Goal: Task Accomplishment & Management: Use online tool/utility

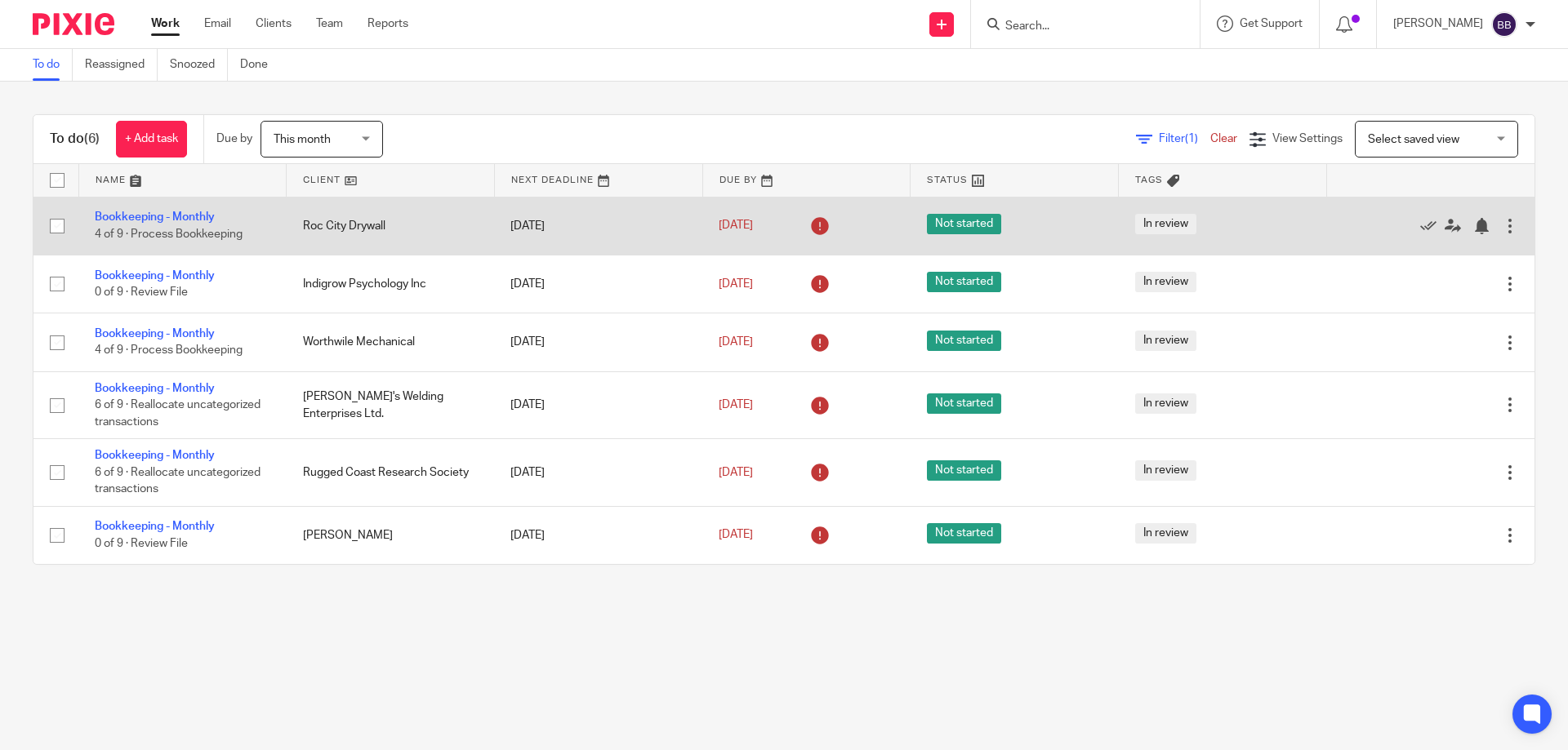
click at [312, 225] on td "Roc City Drywall" at bounding box center [391, 225] width 208 height 58
click at [203, 218] on link "Bookkeeping - Monthly" at bounding box center [154, 217] width 120 height 11
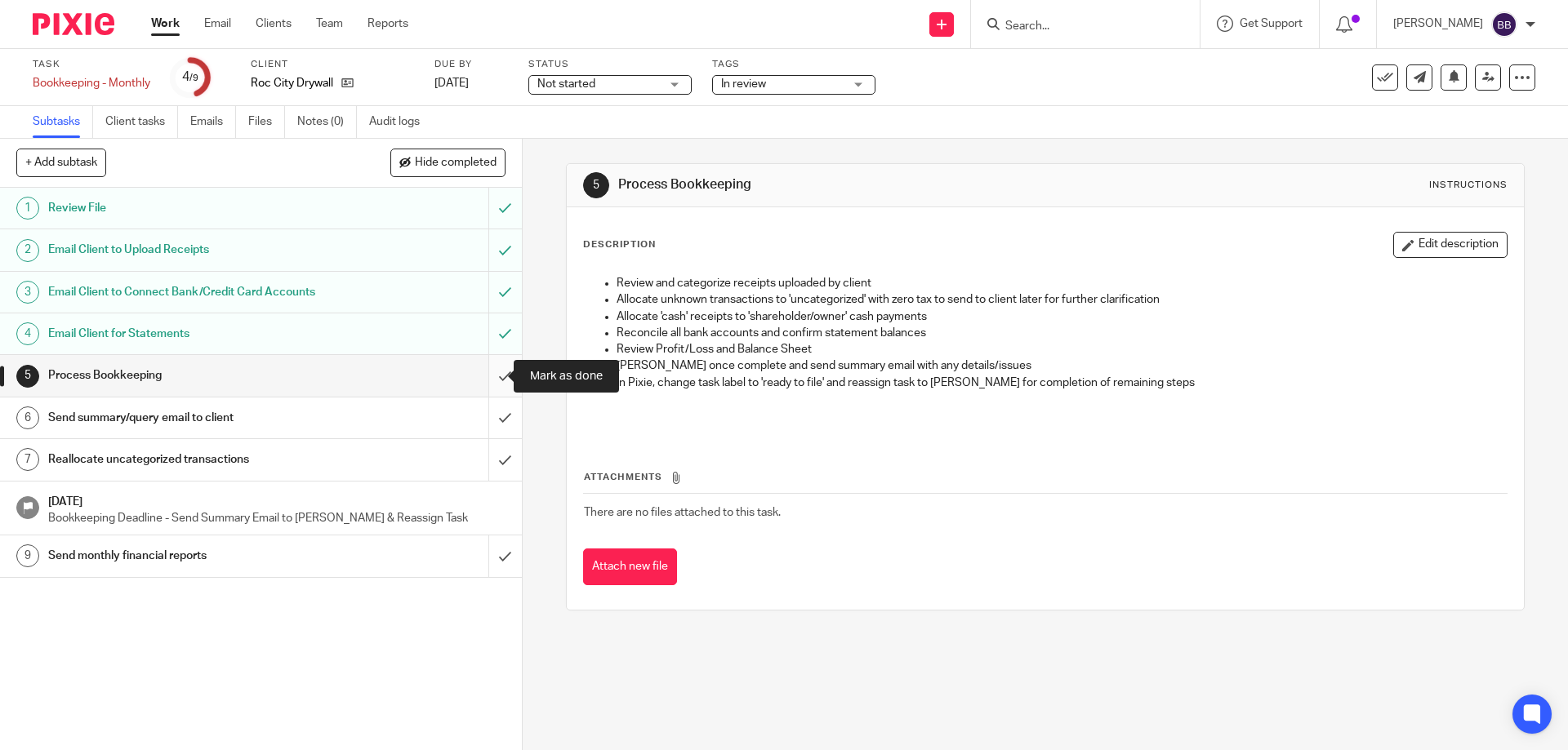
click at [492, 374] on input "submit" at bounding box center [261, 376] width 522 height 41
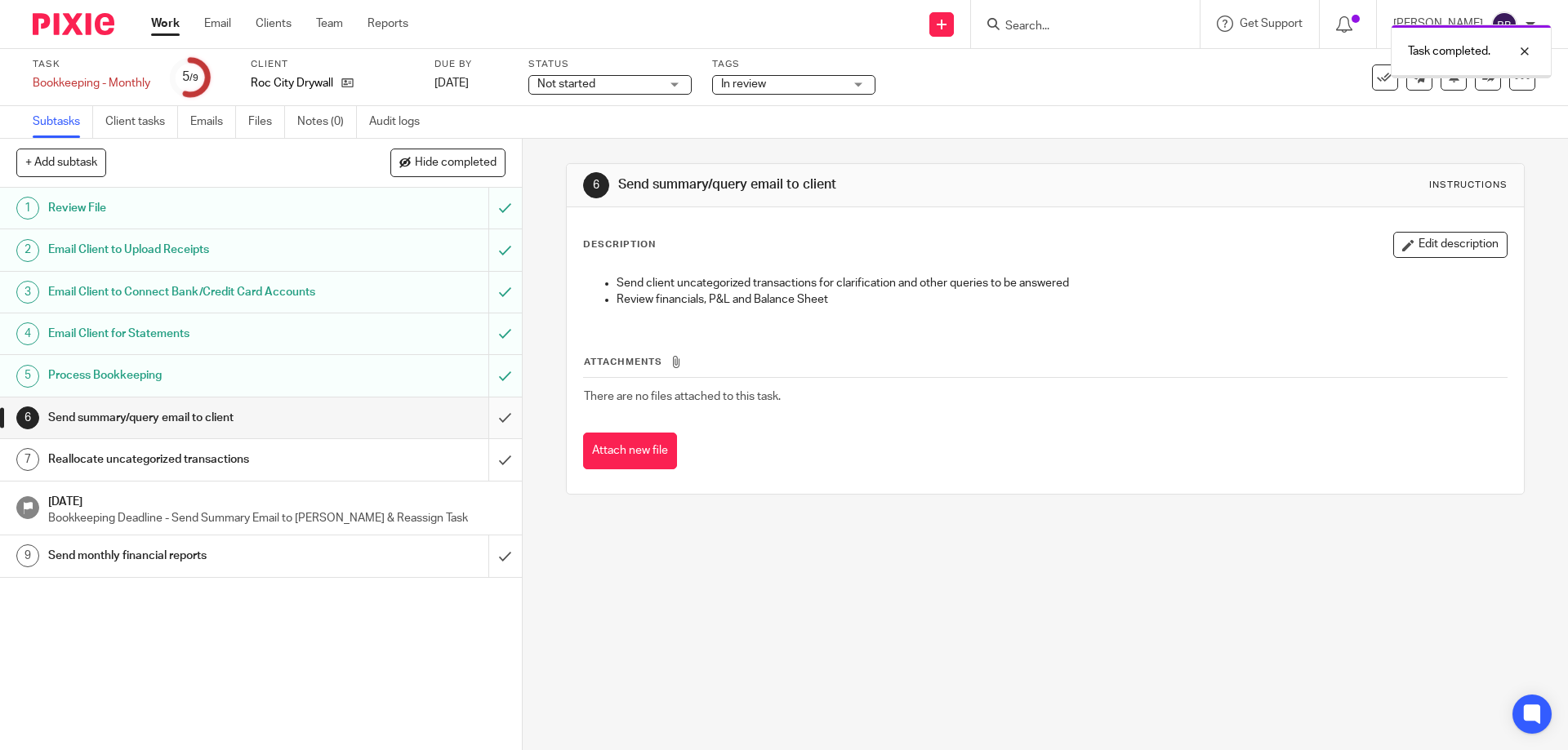
click at [489, 417] on input "submit" at bounding box center [261, 418] width 522 height 41
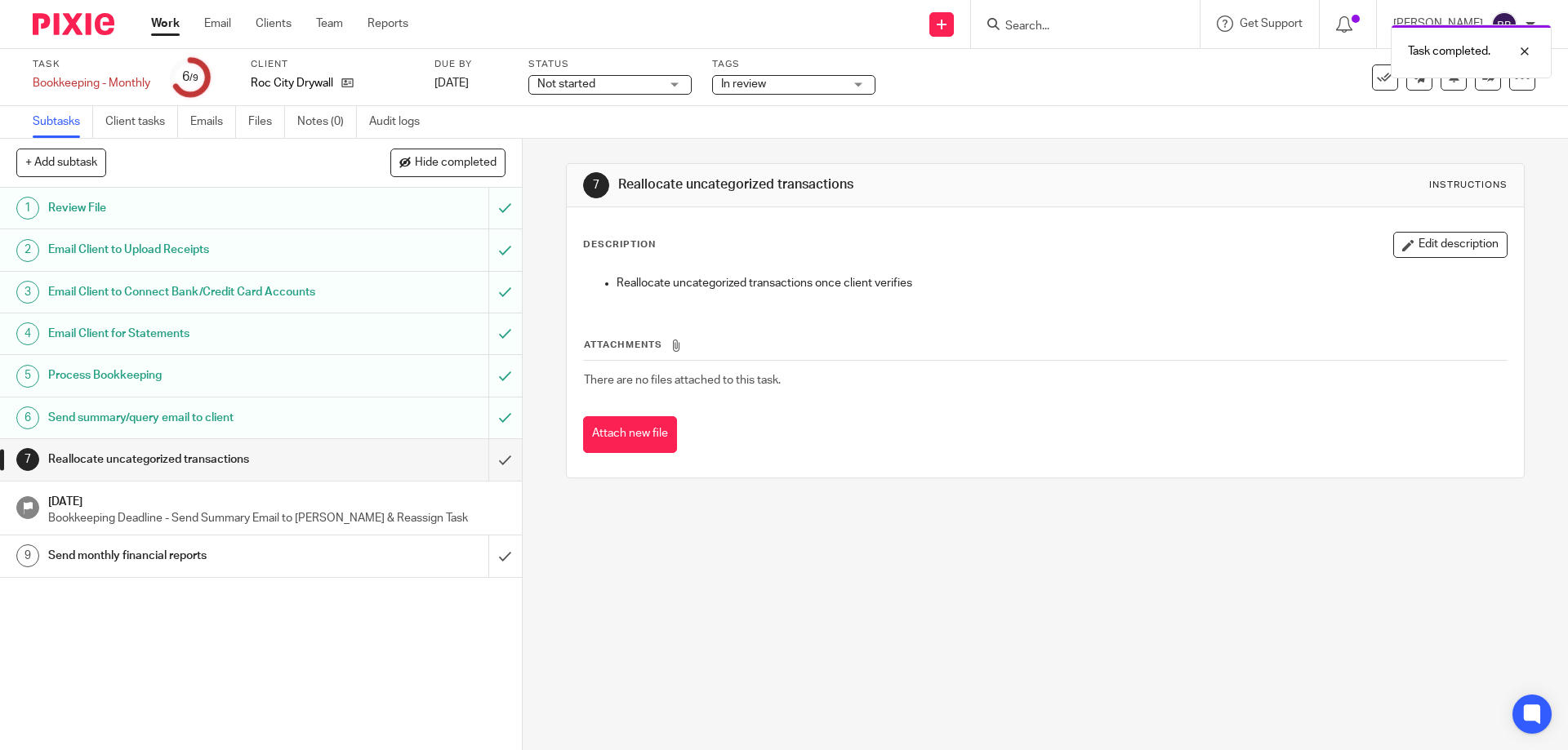
click at [161, 23] on link "Work" at bounding box center [165, 24] width 29 height 17
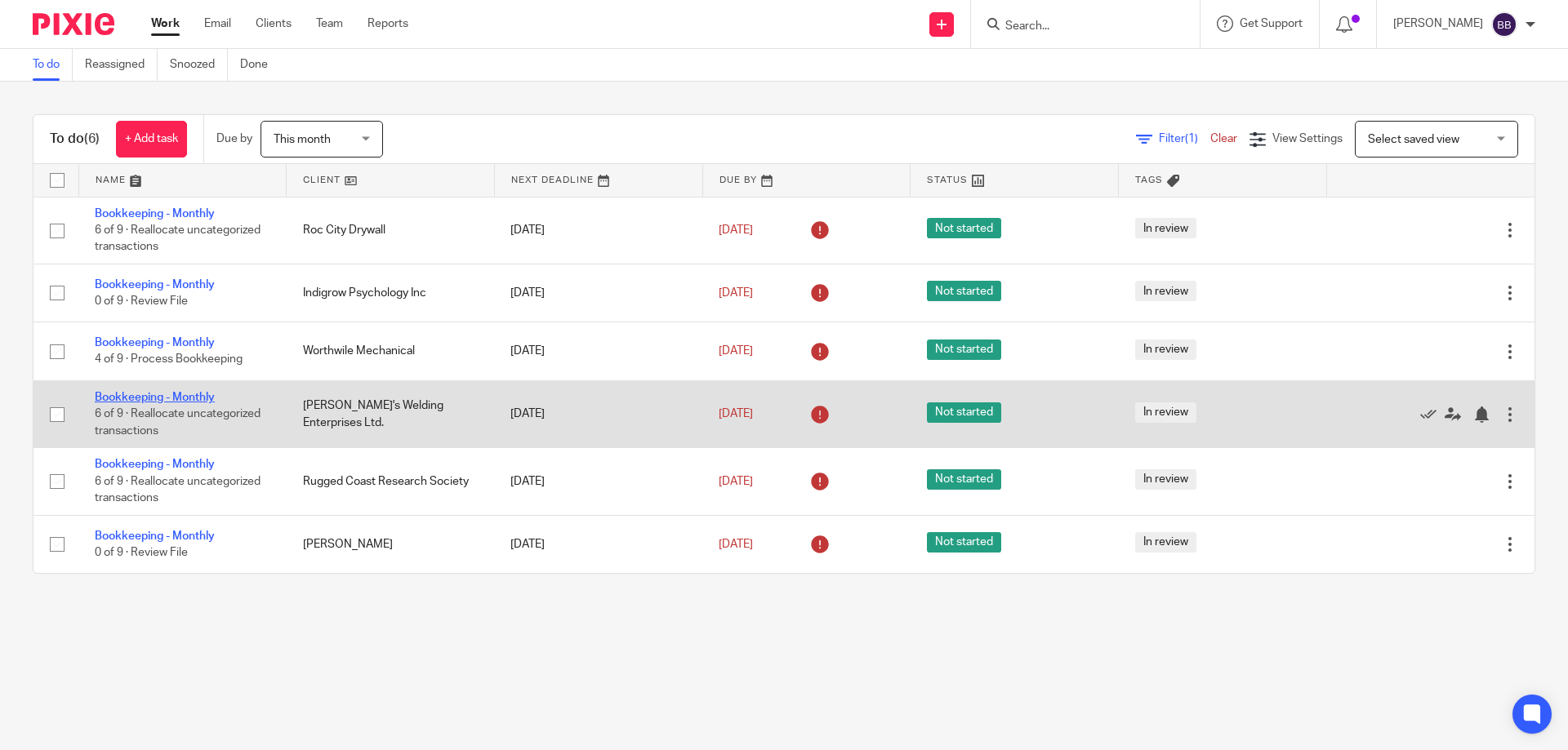
click at [181, 397] on link "Bookkeeping - Monthly" at bounding box center [154, 397] width 120 height 11
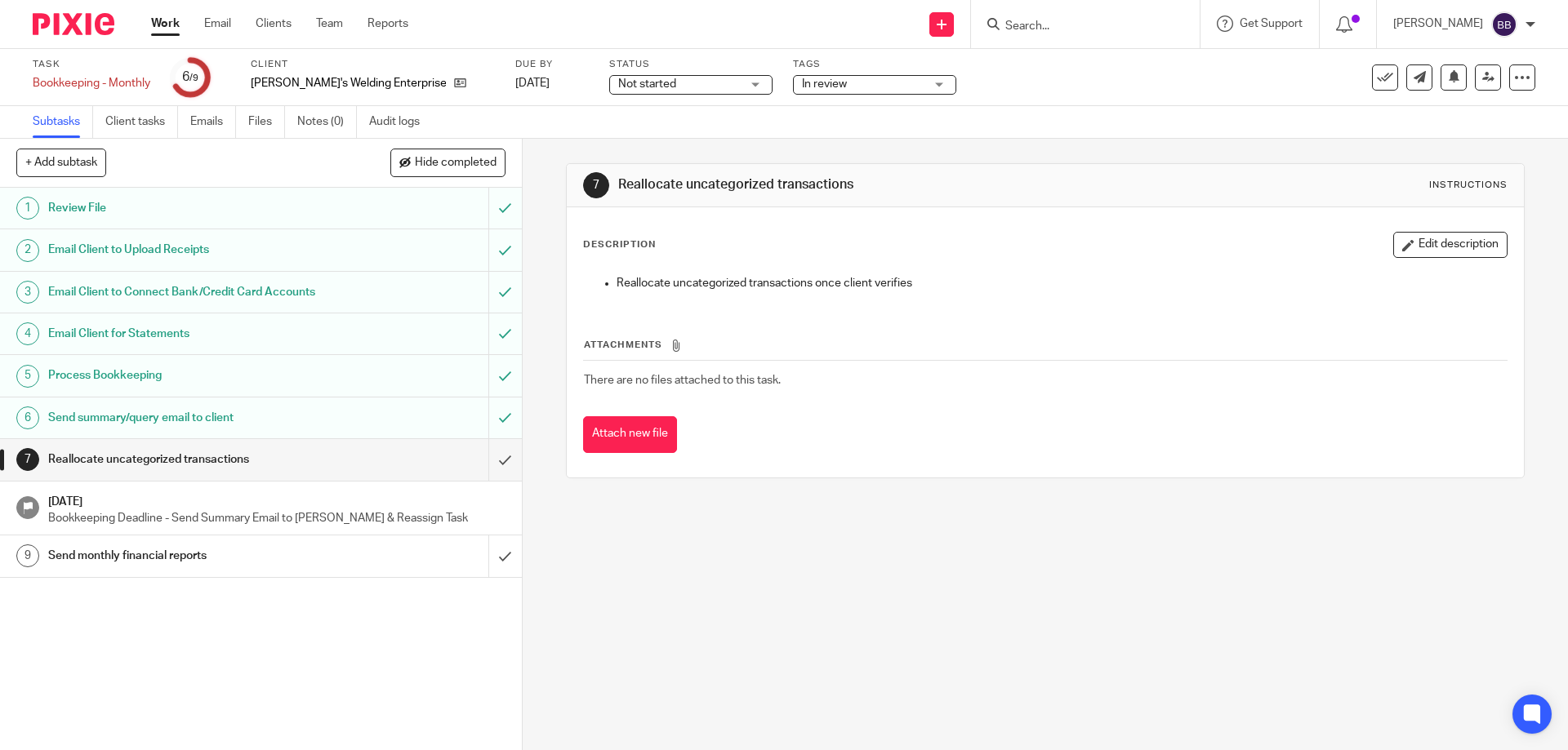
click at [155, 21] on link "Work" at bounding box center [165, 24] width 29 height 17
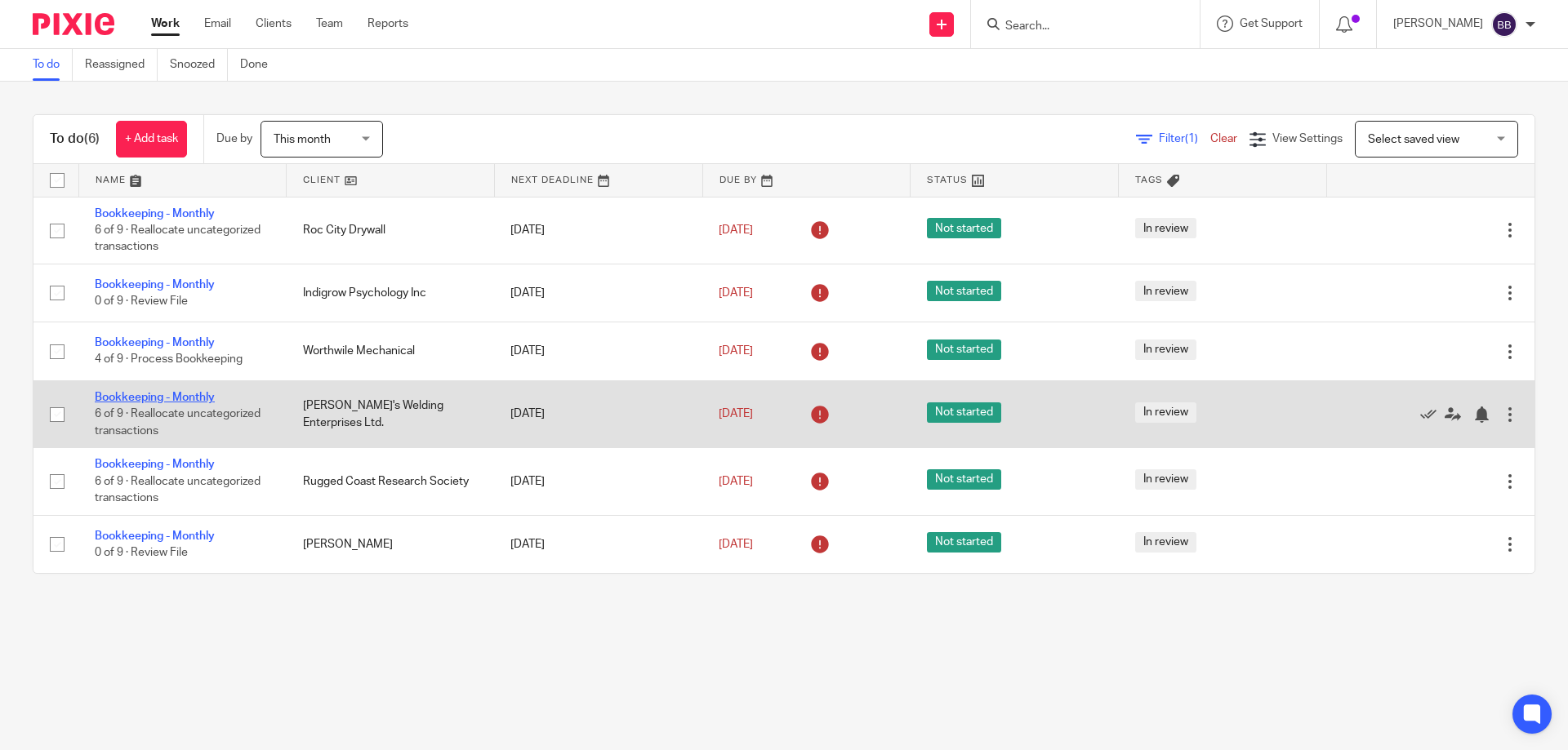
click at [139, 398] on link "Bookkeeping - Monthly" at bounding box center [154, 397] width 120 height 11
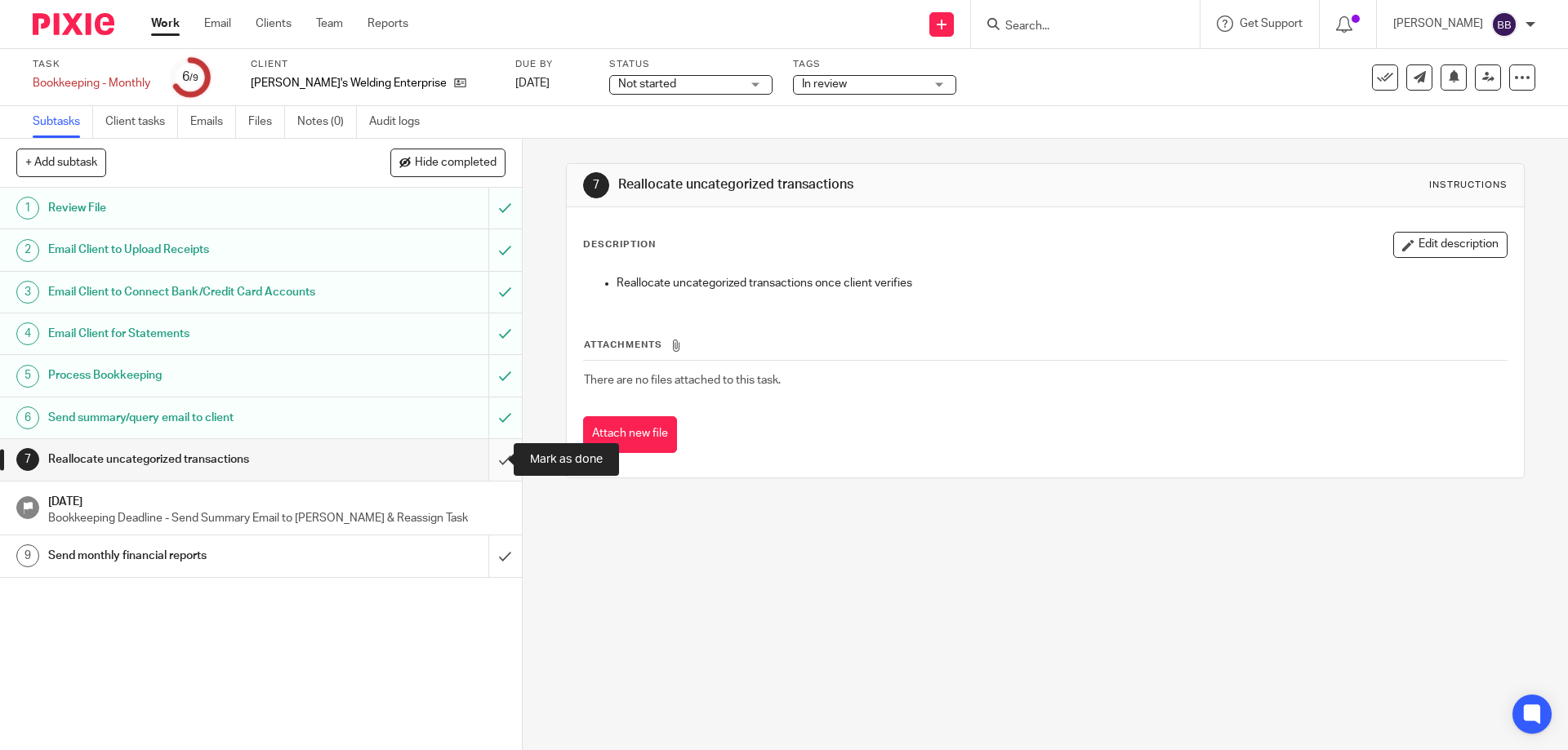
click at [483, 455] on input "submit" at bounding box center [261, 460] width 522 height 41
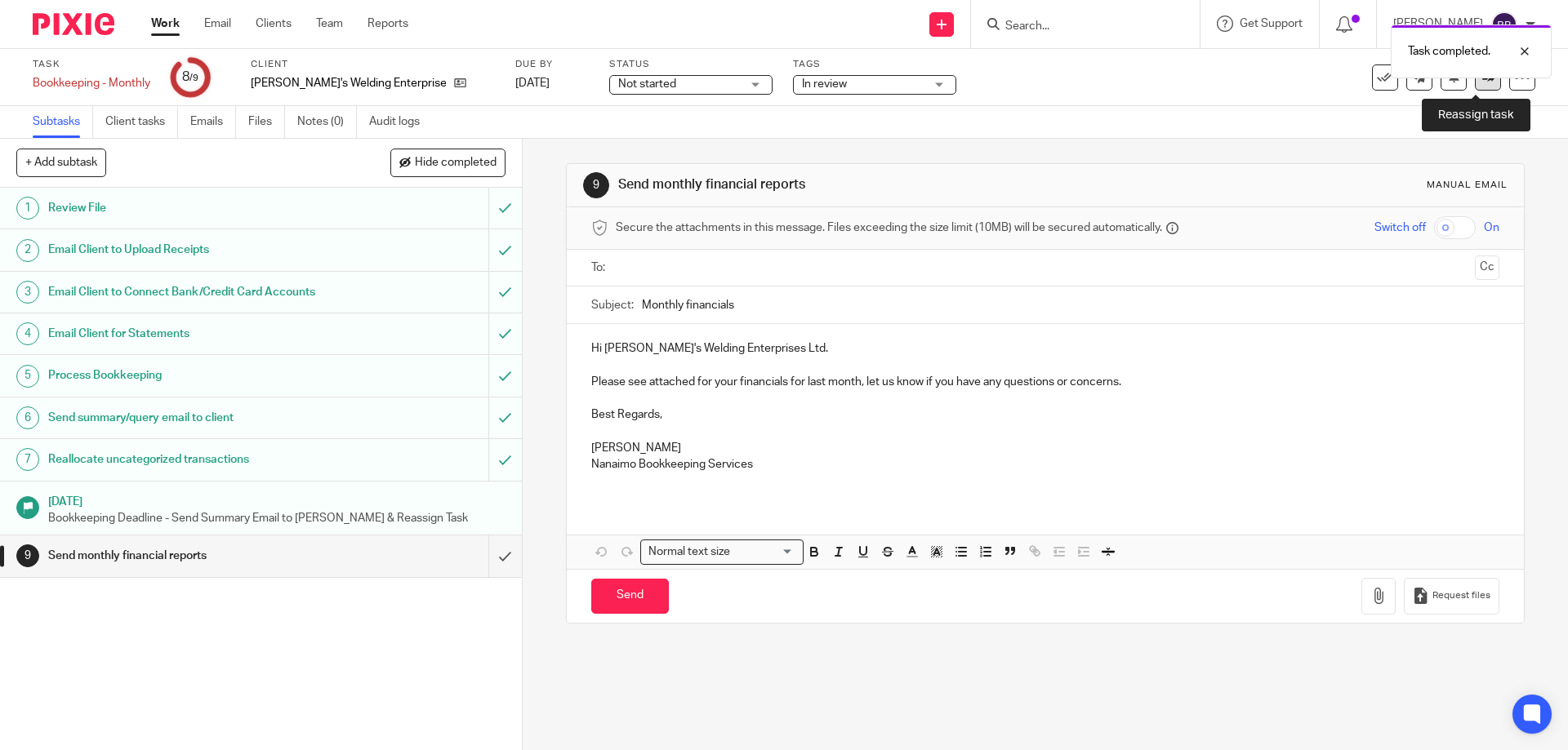
click at [1477, 88] on link at bounding box center [1488, 77] width 26 height 26
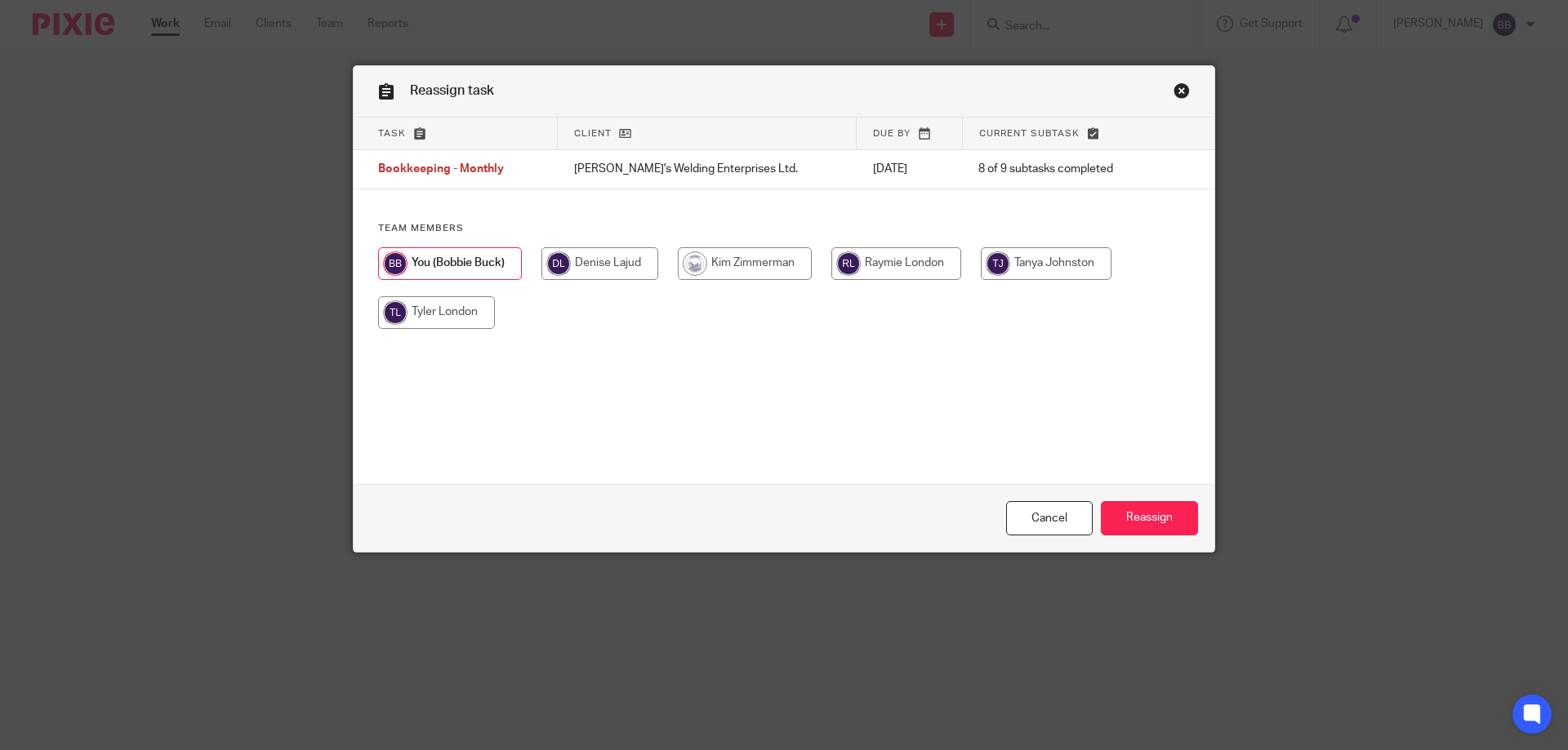
click at [888, 257] on input "radio" at bounding box center [896, 263] width 130 height 33
radio input "true"
click at [1138, 522] on input "Reassign" at bounding box center [1149, 519] width 97 height 35
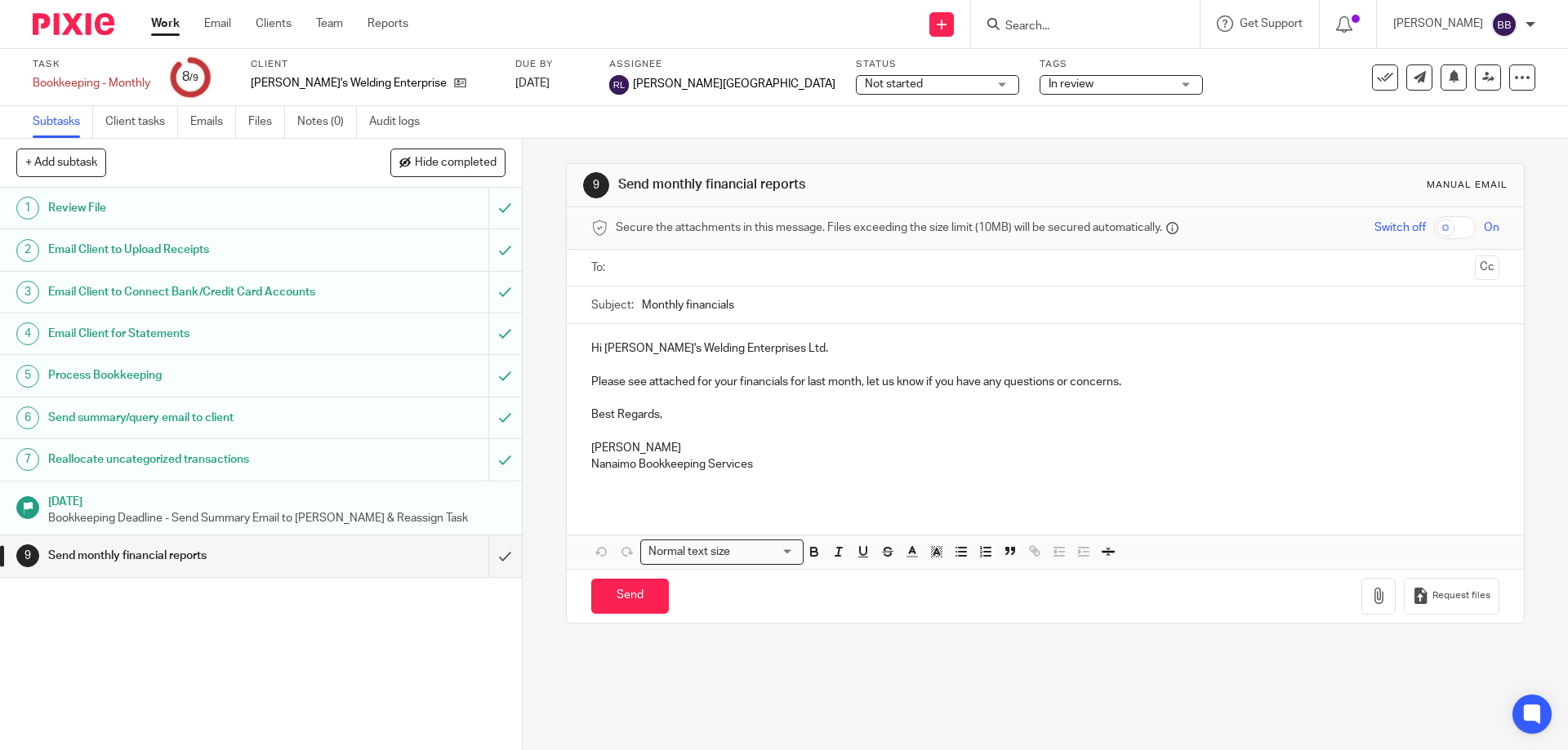
drag, startPoint x: 157, startPoint y: 20, endPoint x: 164, endPoint y: 28, distance: 10.6
click at [157, 20] on link "Work" at bounding box center [165, 24] width 29 height 17
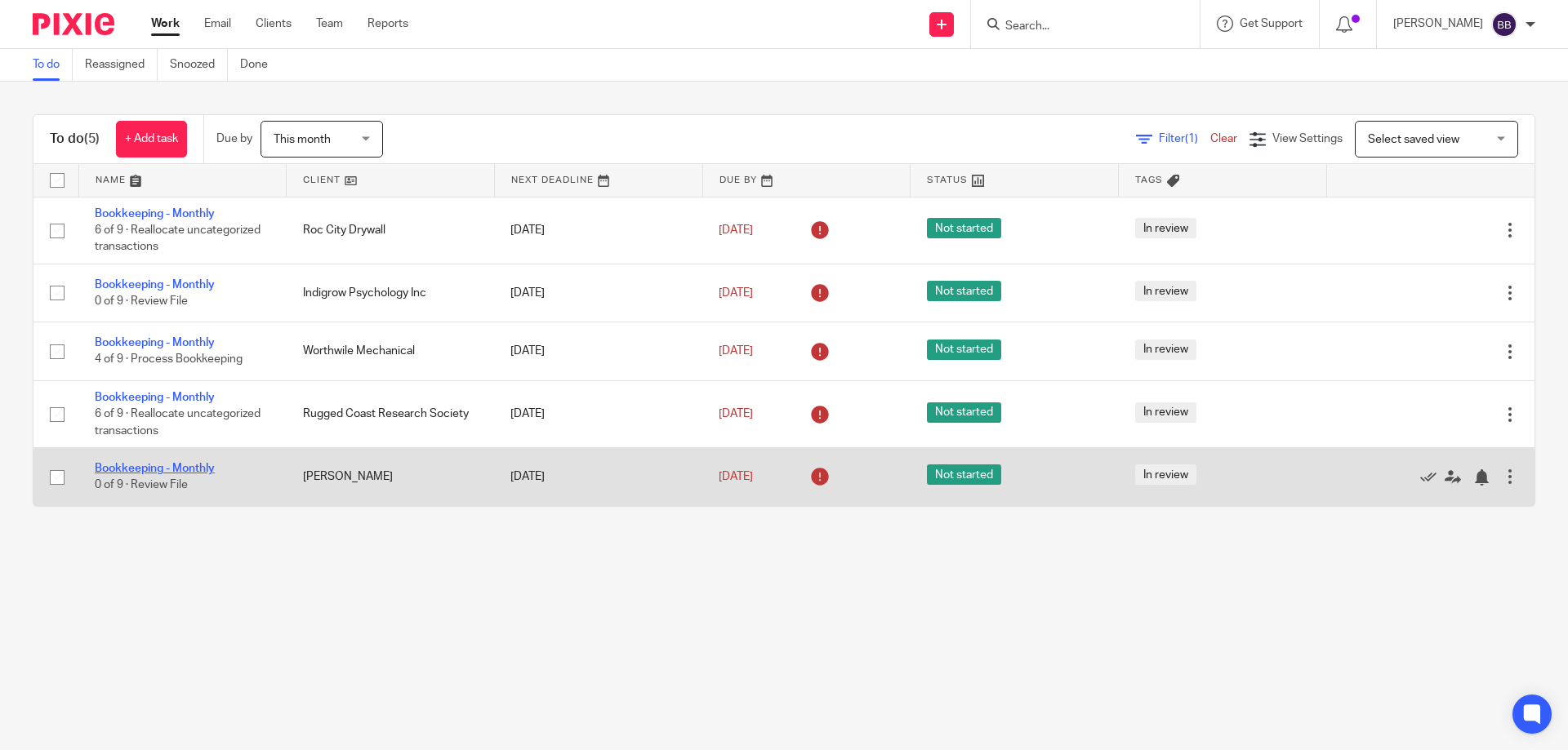
click at [203, 465] on link "Bookkeeping - Monthly" at bounding box center [154, 469] width 120 height 11
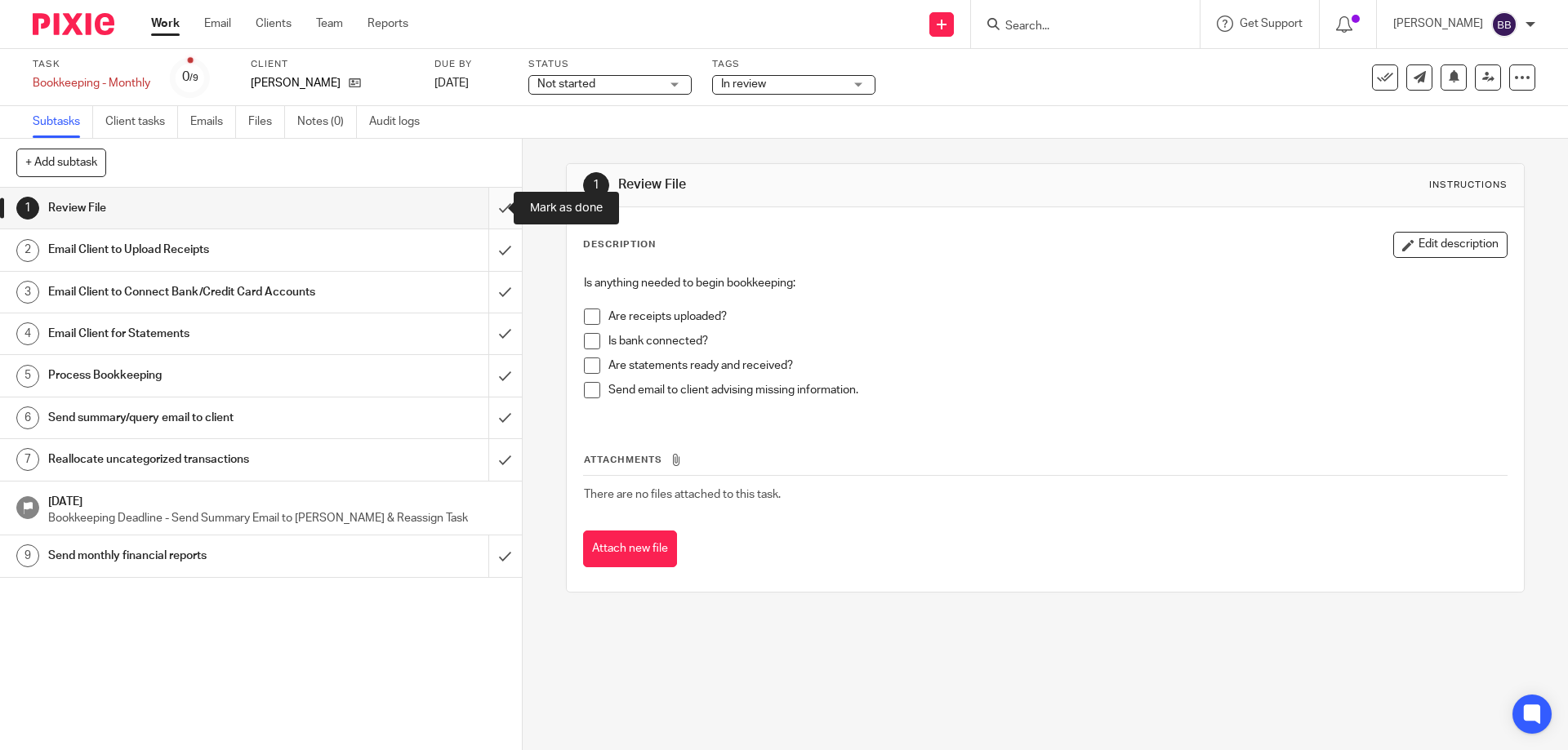
click at [487, 209] on input "submit" at bounding box center [261, 208] width 522 height 41
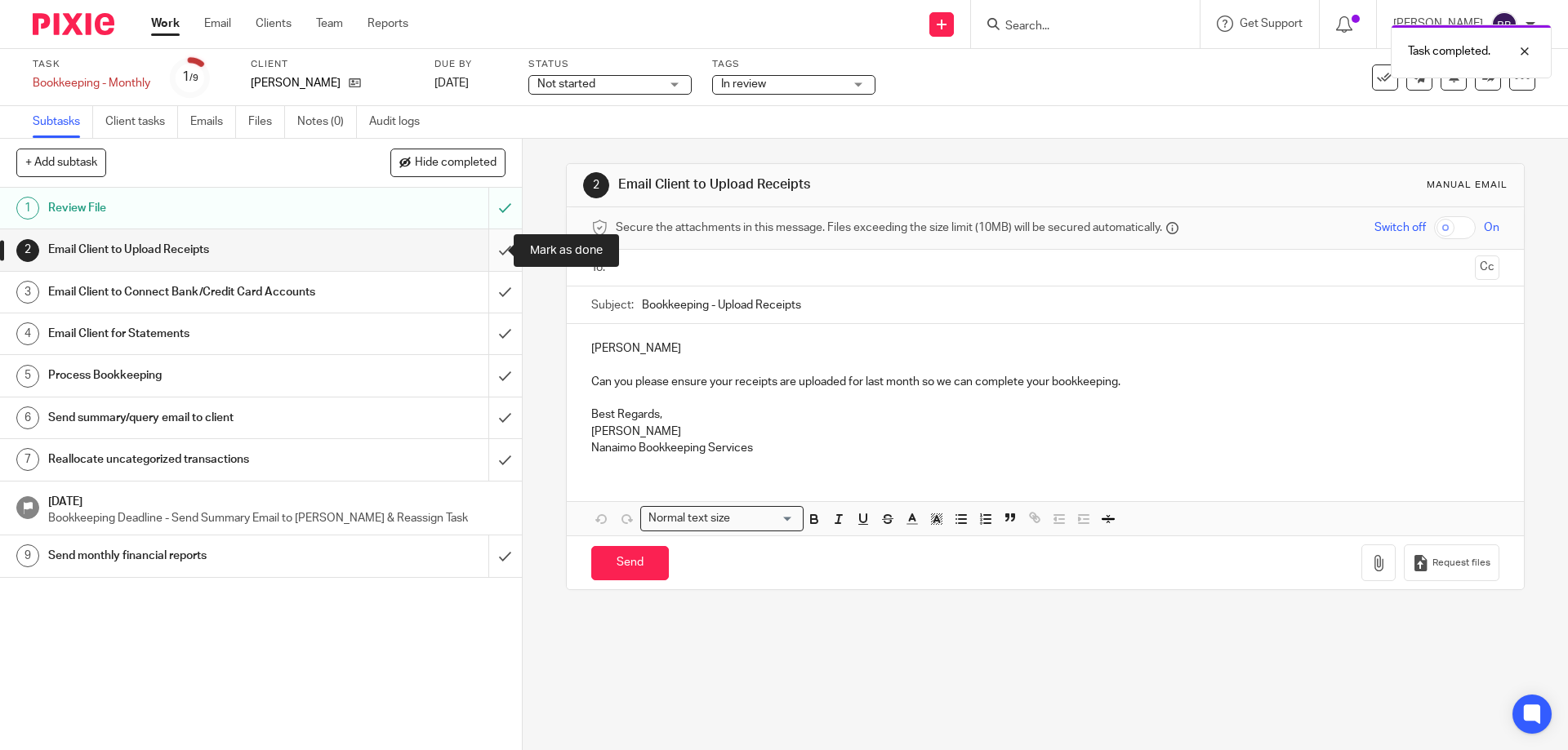
click at [489, 250] on input "submit" at bounding box center [261, 250] width 522 height 41
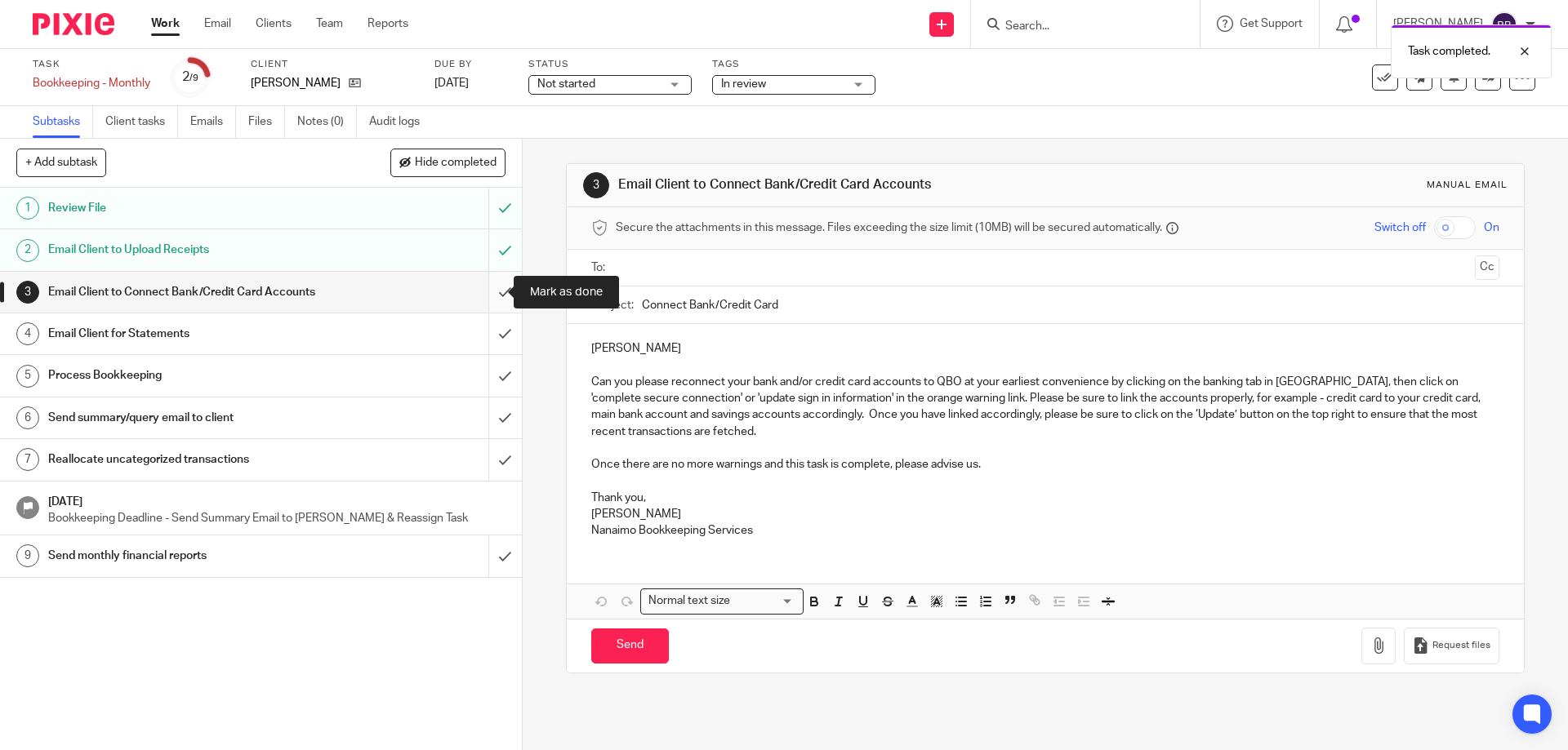
click at [487, 294] on input "submit" at bounding box center [261, 292] width 522 height 41
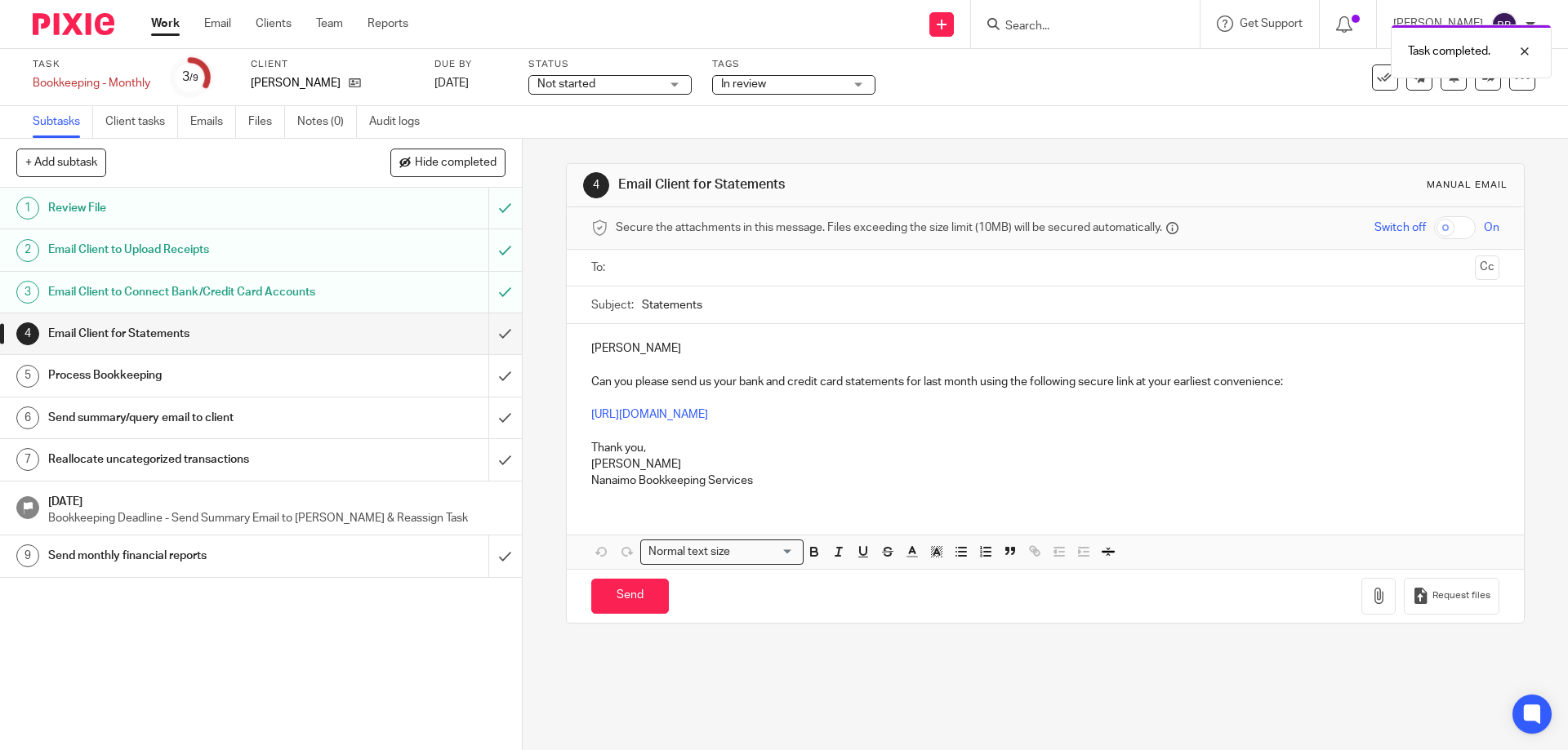
click at [622, 263] on input "text" at bounding box center [1044, 268] width 846 height 19
click at [585, 352] on div "[PERSON_NAME] Can you please send us your bank and credit card statements for l…" at bounding box center [1045, 416] width 957 height 177
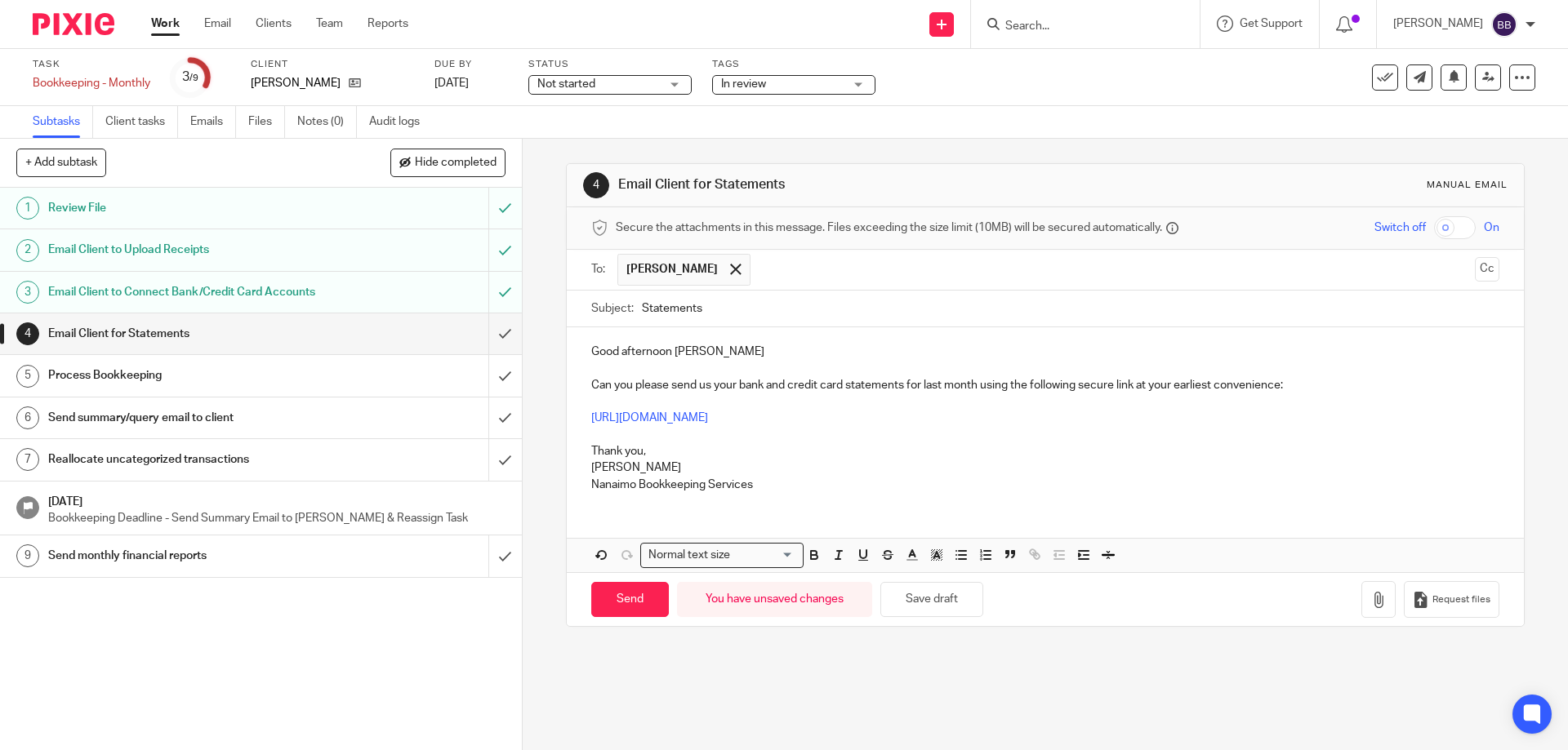
click at [706, 354] on p "Good afternoon [PERSON_NAME]" at bounding box center [1044, 352] width 907 height 17
click at [626, 605] on input "Send" at bounding box center [629, 600] width 77 height 35
type input "Sent"
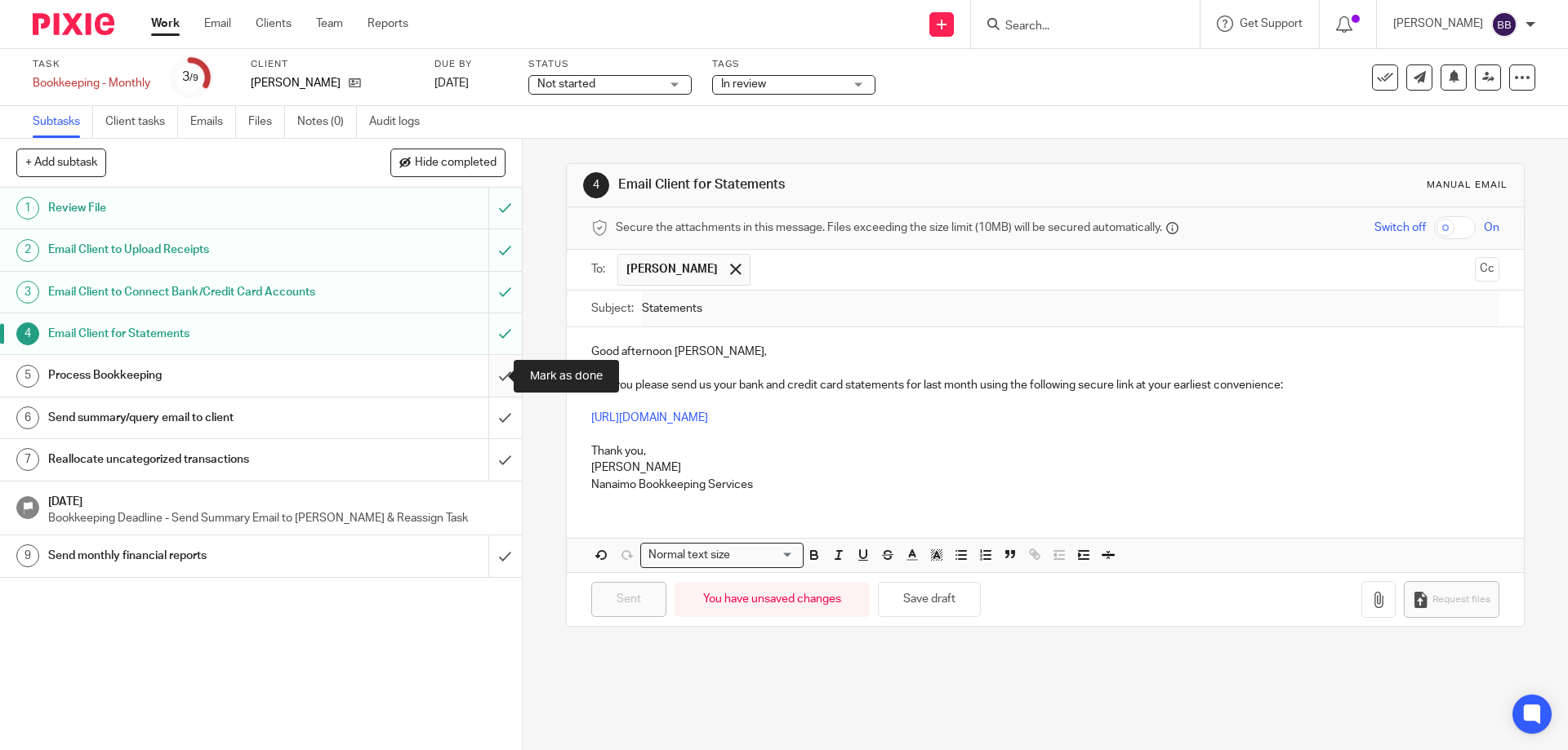
click at [489, 374] on input "submit" at bounding box center [261, 376] width 522 height 41
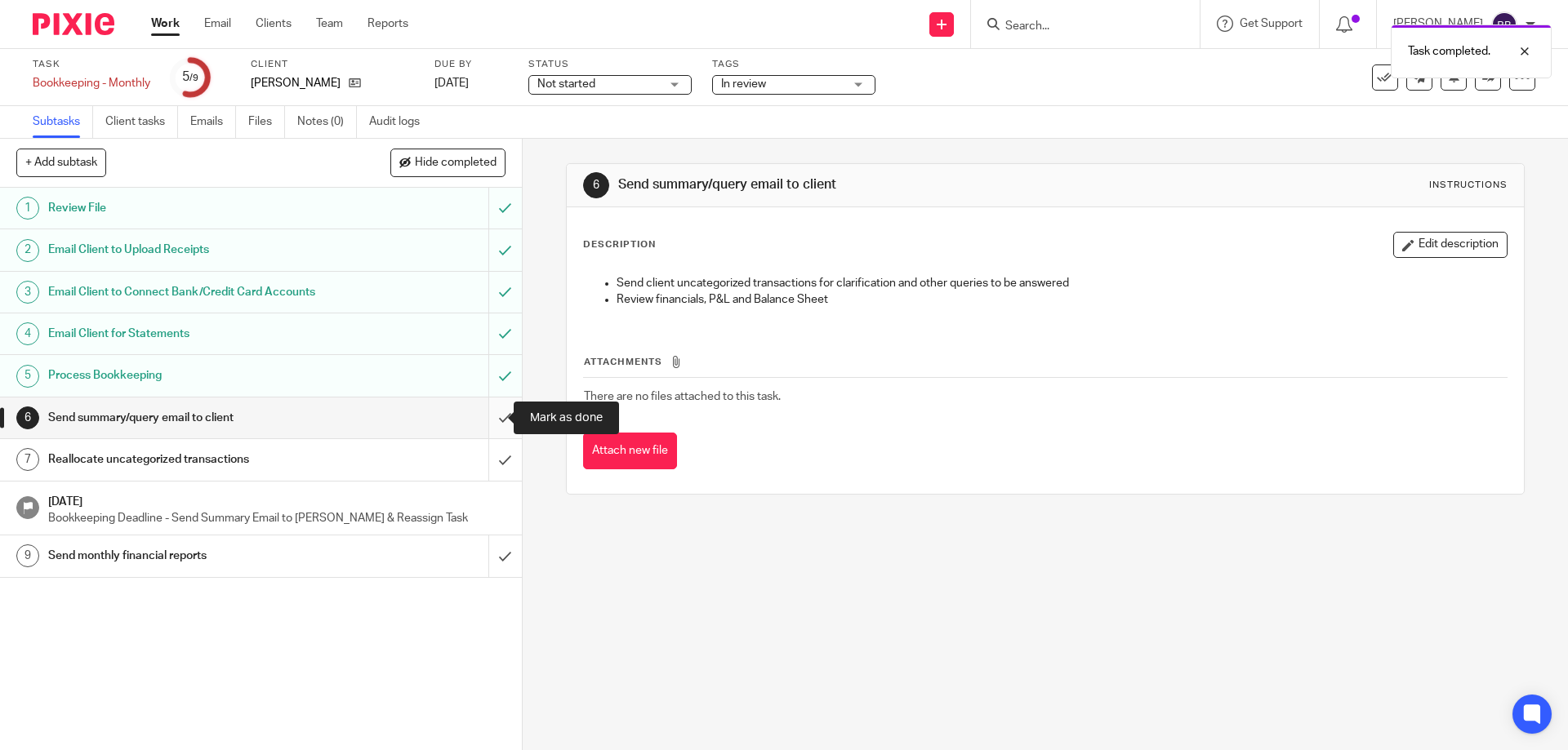
click at [487, 419] on input "submit" at bounding box center [261, 418] width 522 height 41
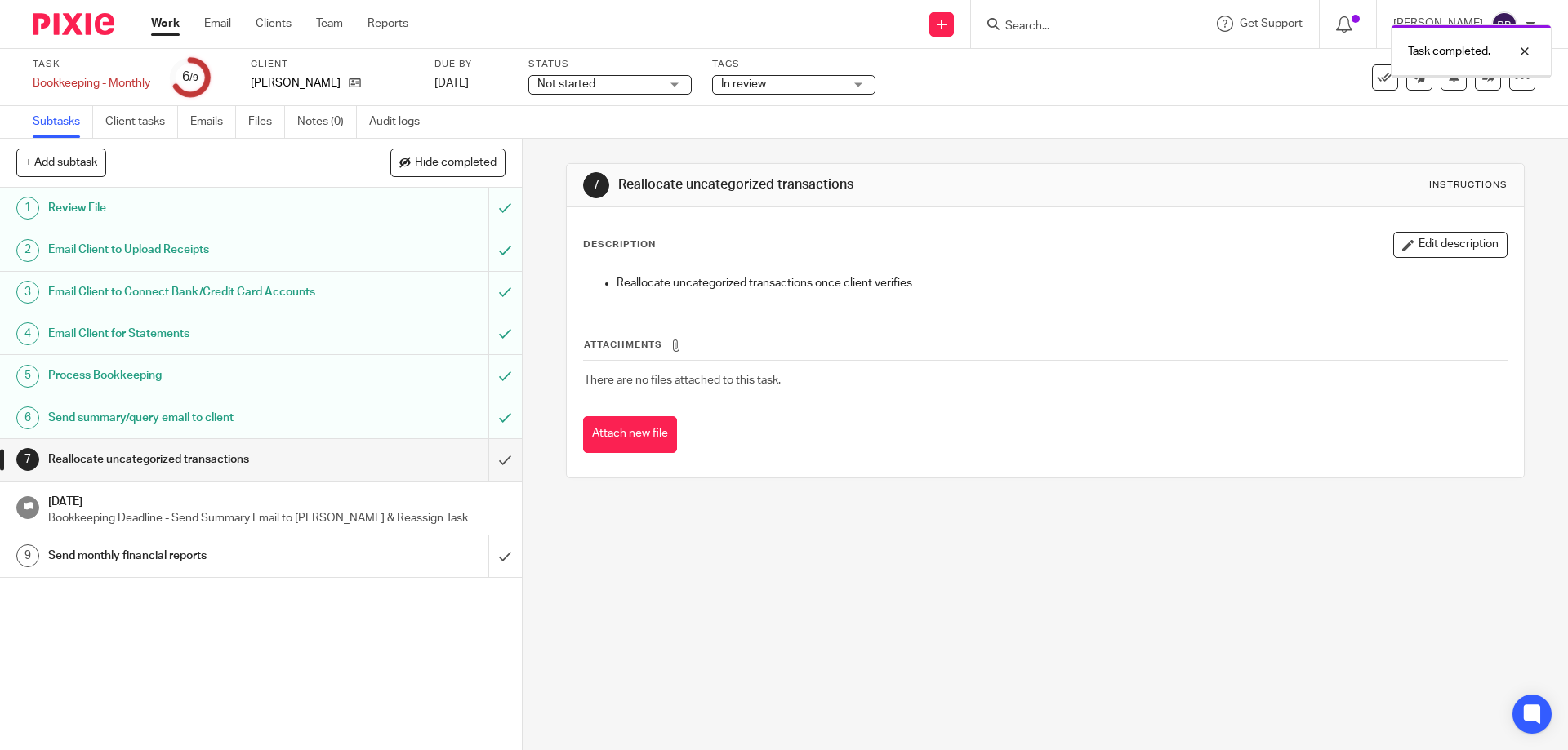
click at [166, 20] on link "Work" at bounding box center [165, 24] width 29 height 17
